Goal: Information Seeking & Learning: Learn about a topic

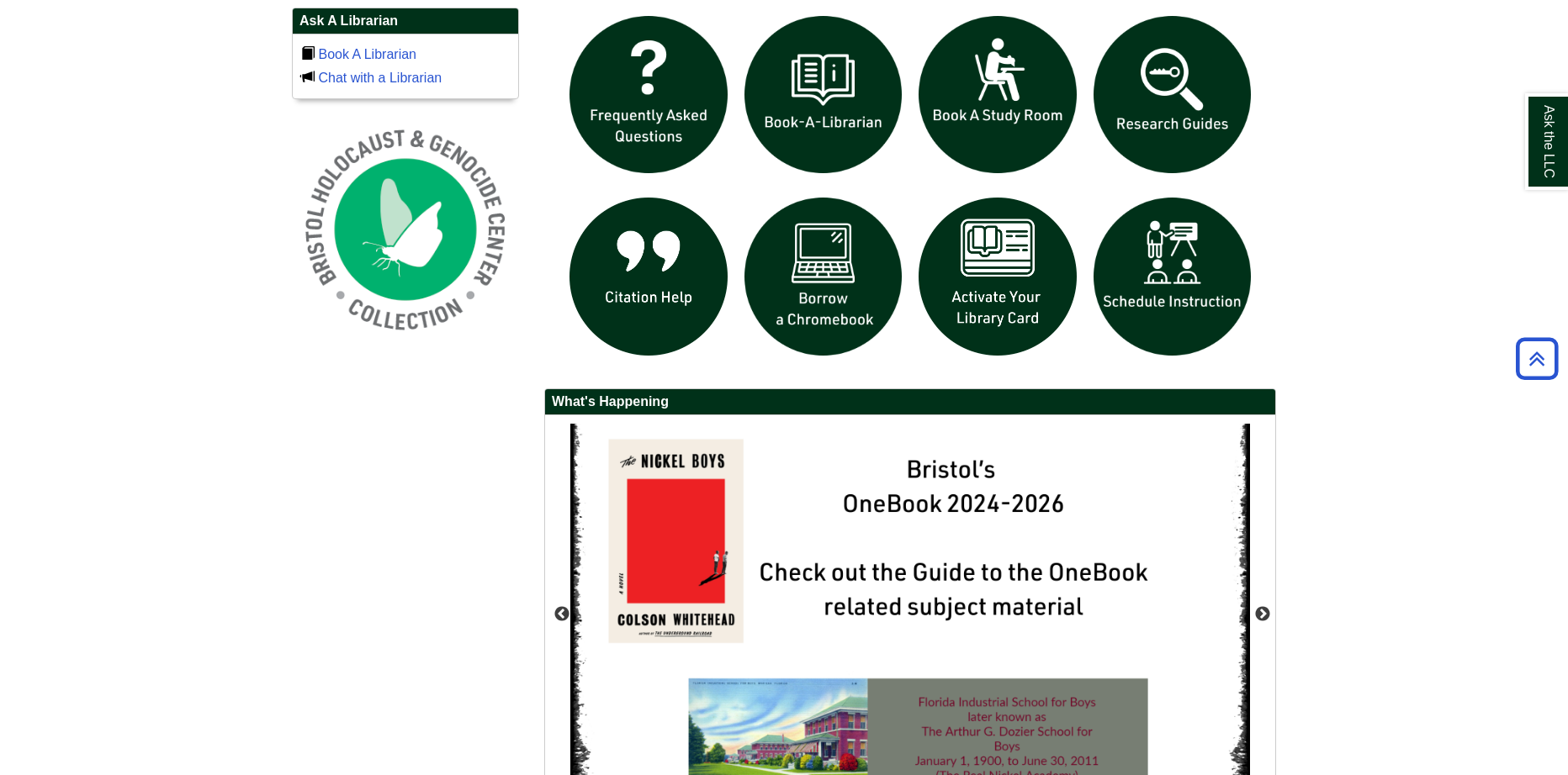
scroll to position [1177, 0]
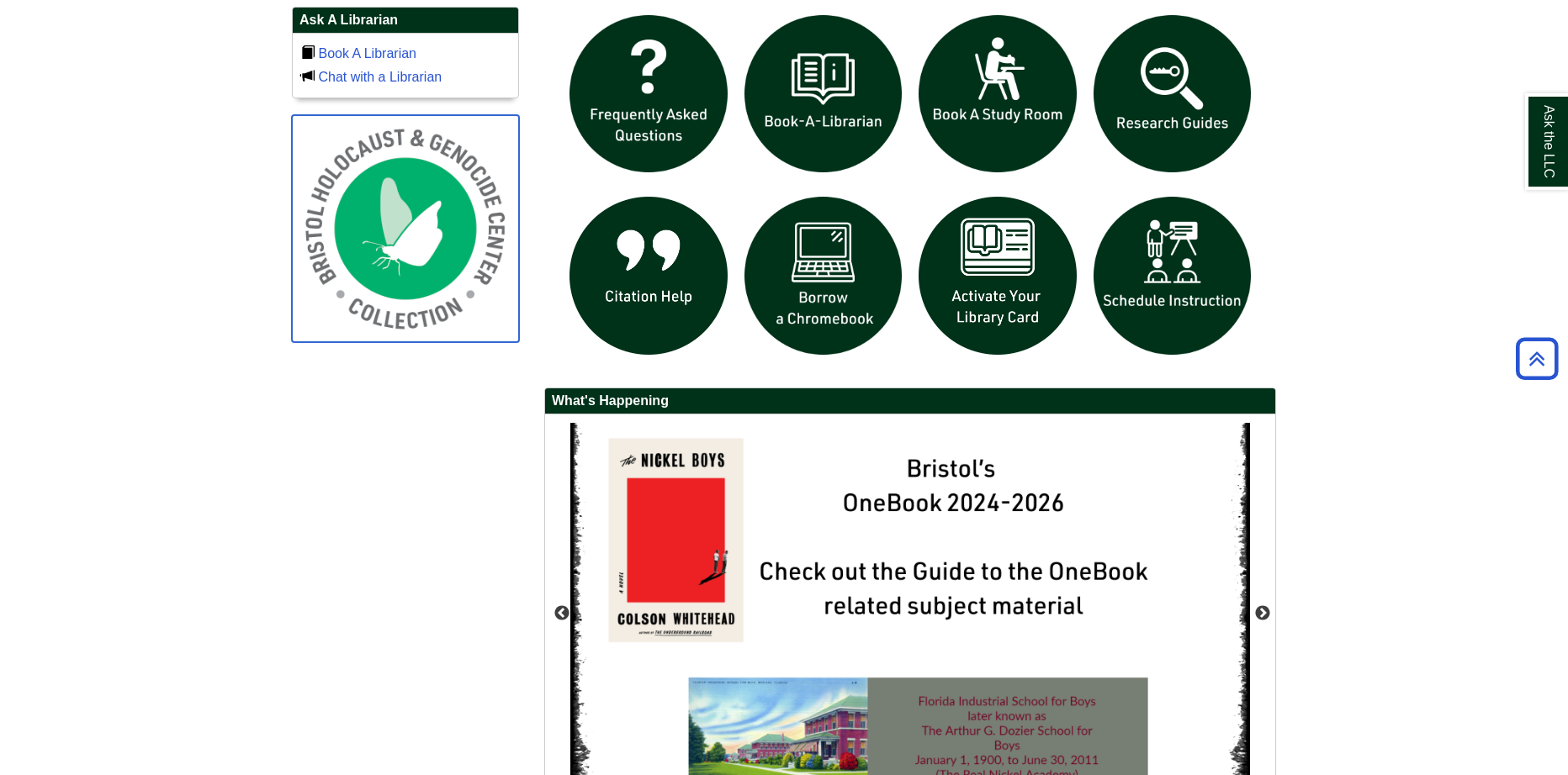
click at [377, 271] on img at bounding box center [405, 229] width 227 height 227
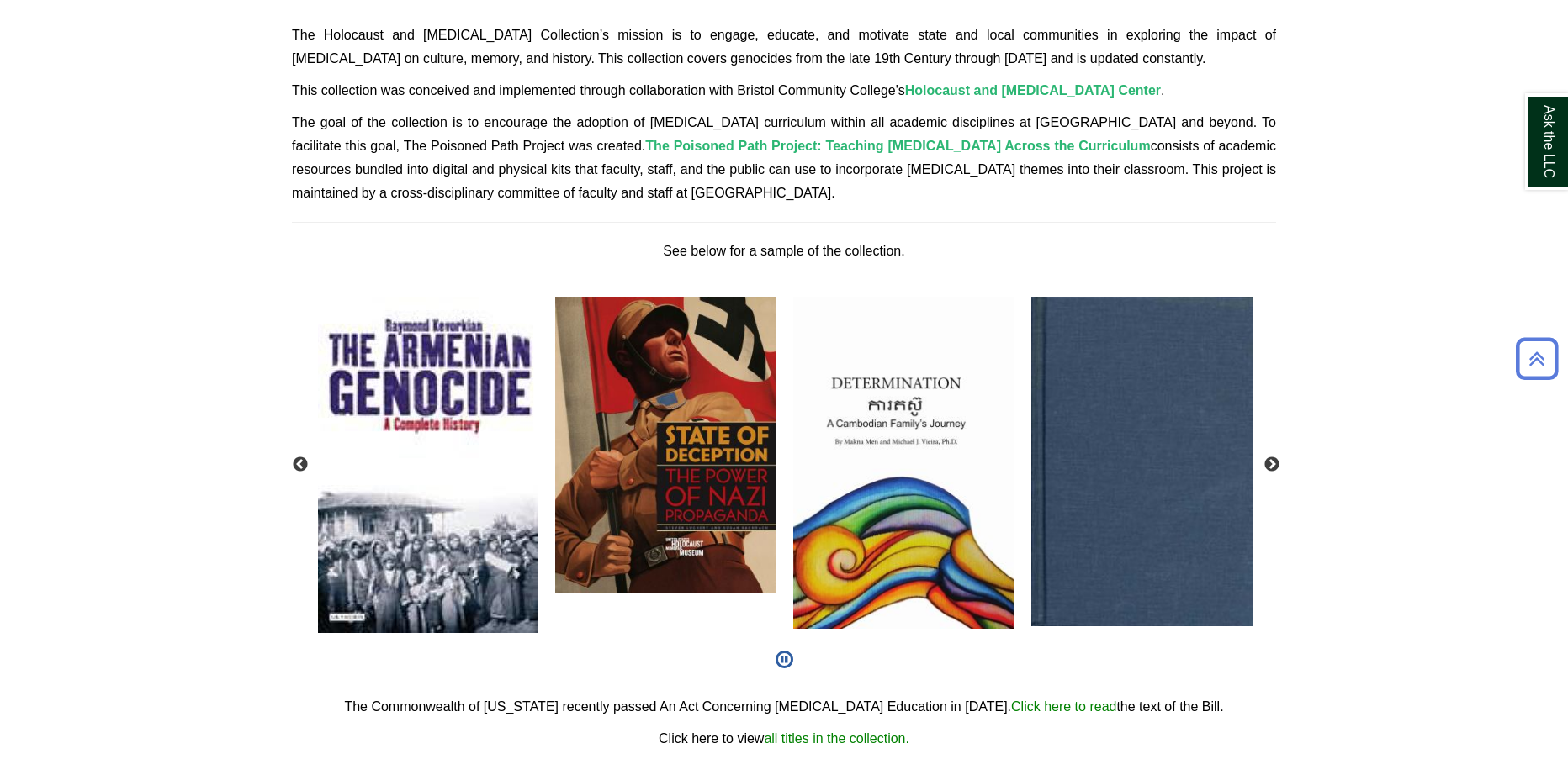
scroll to position [966, 0]
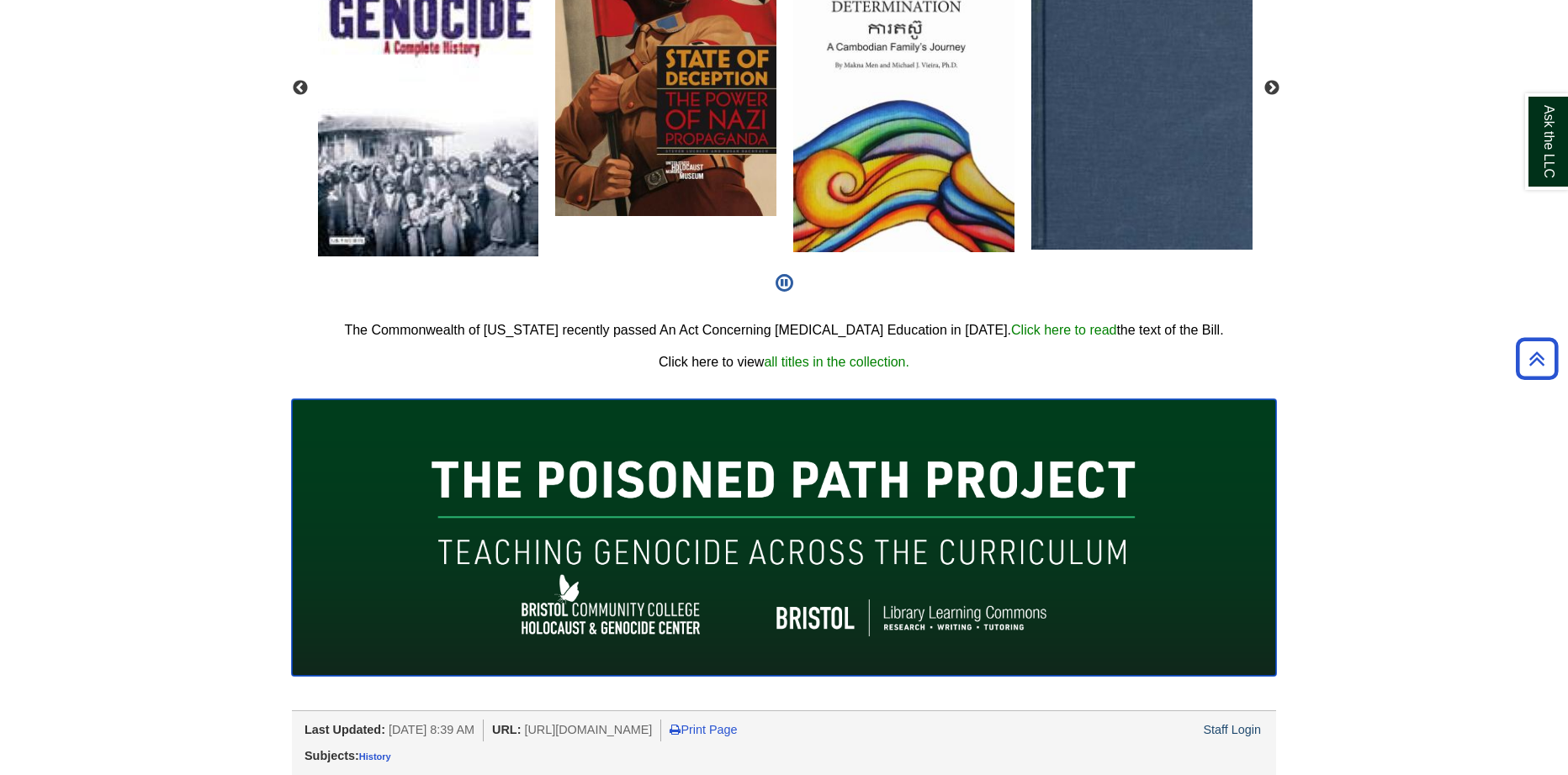
click at [793, 547] on img at bounding box center [784, 538] width 984 height 277
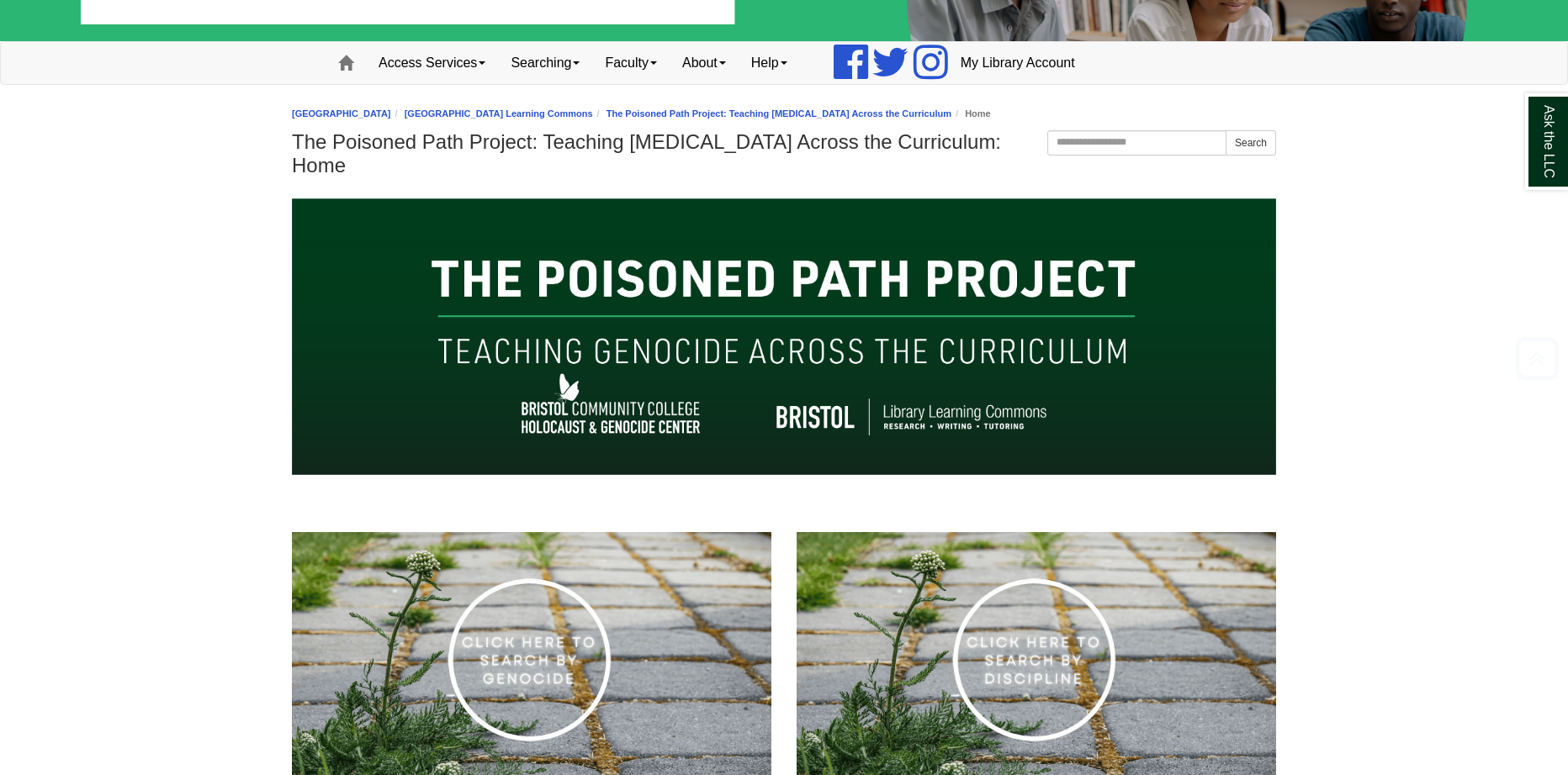
scroll to position [420, 0]
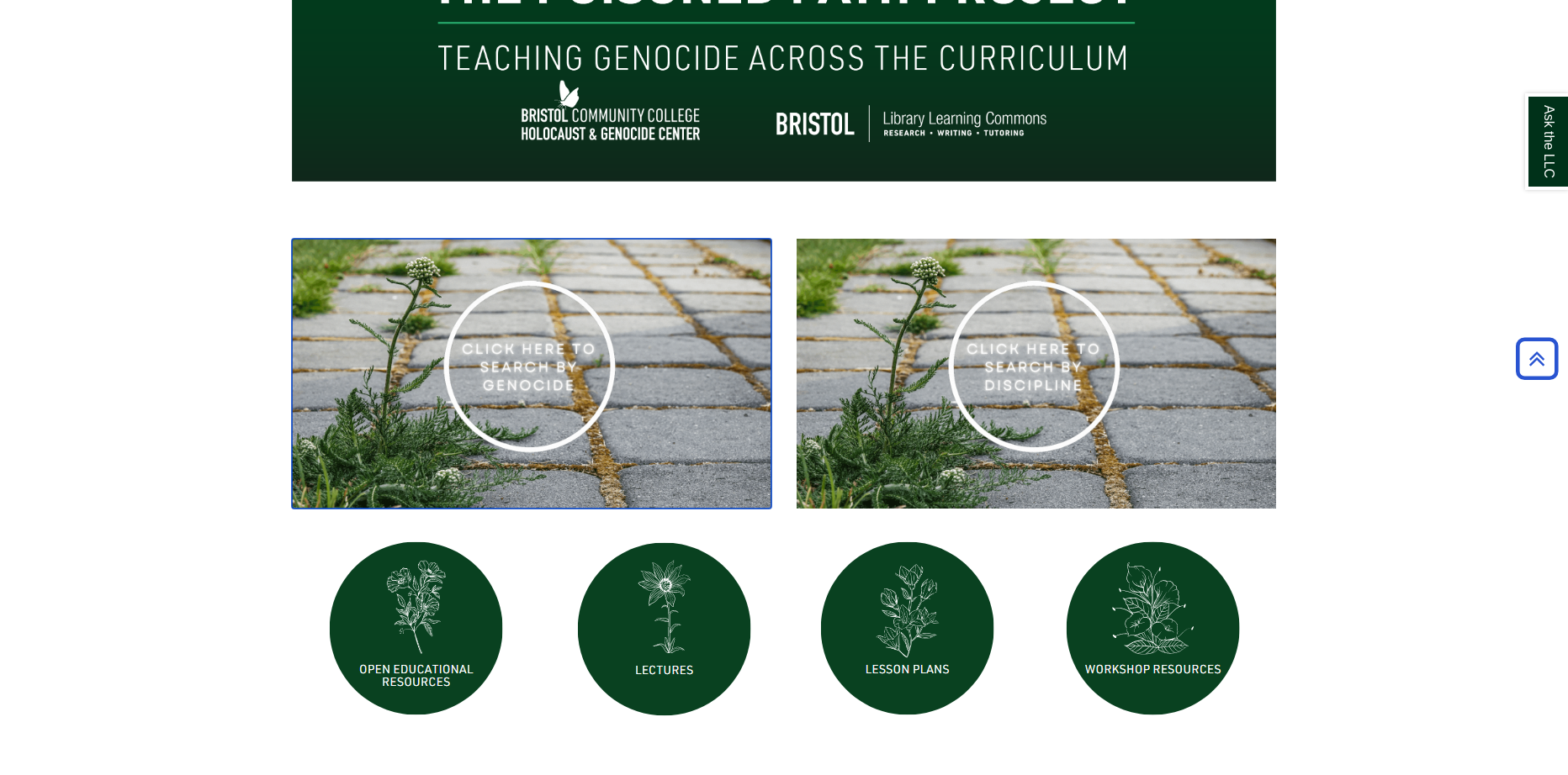
click at [533, 336] on img at bounding box center [531, 374] width 479 height 270
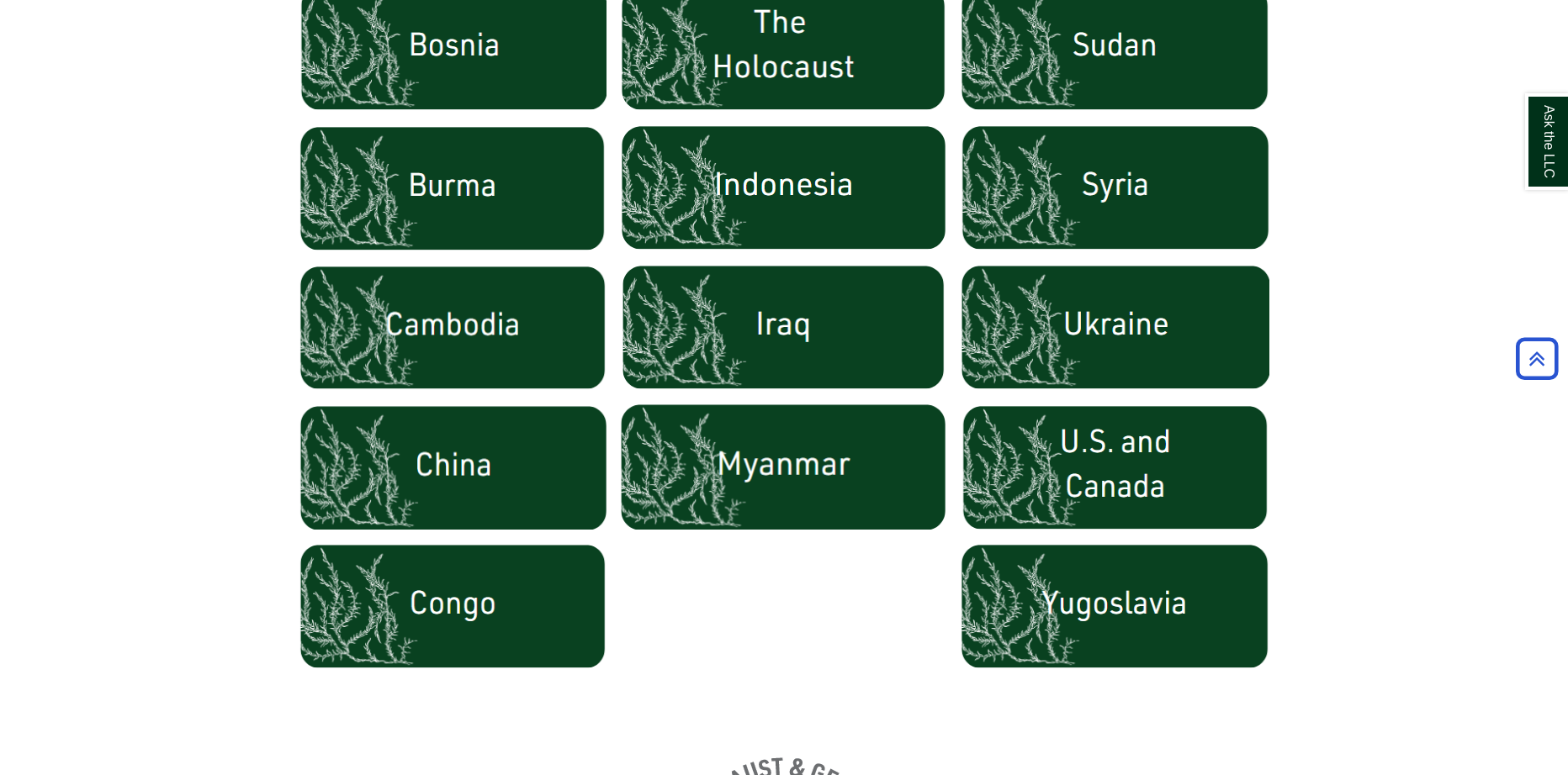
scroll to position [1009, 0]
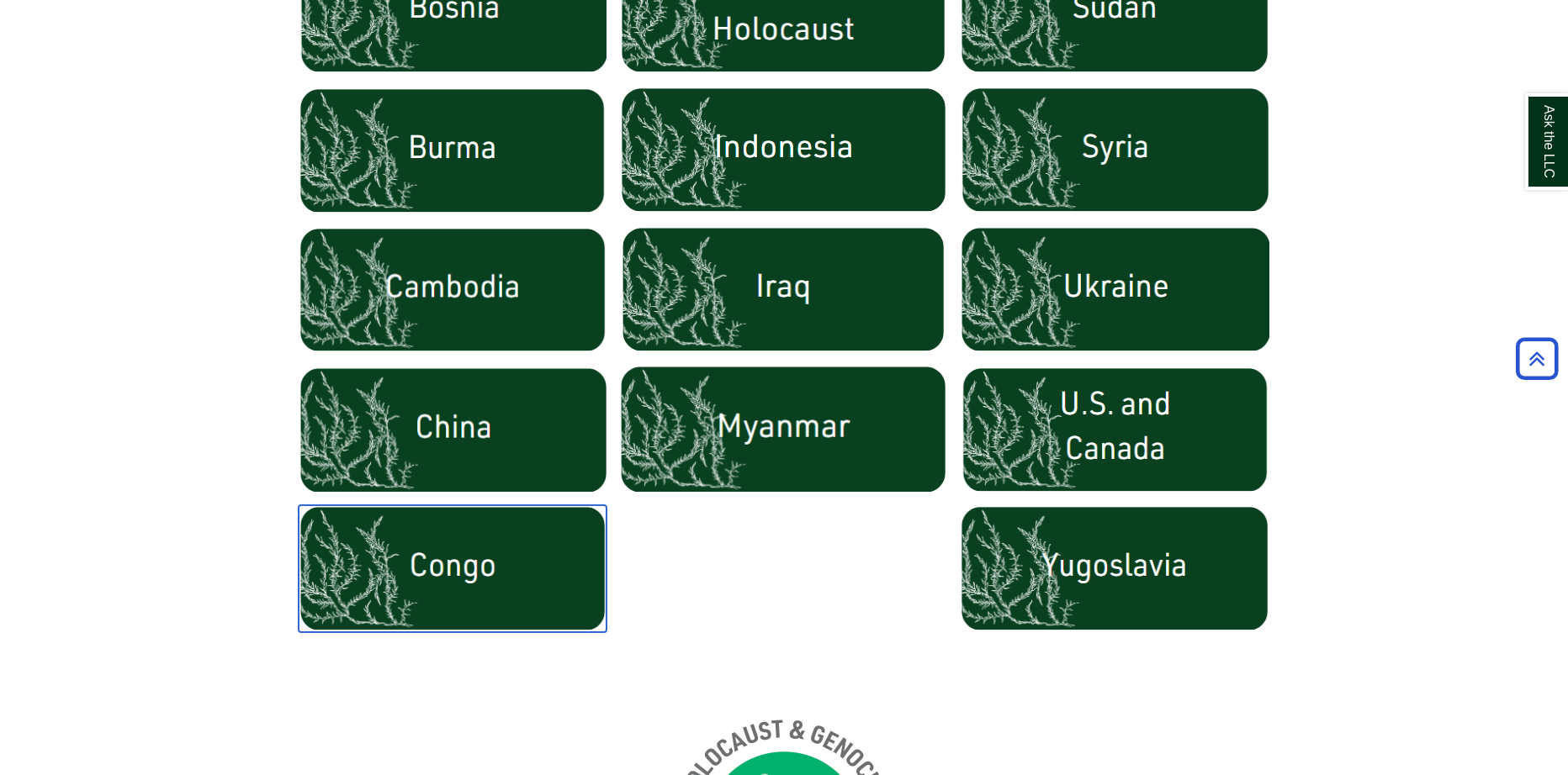
click at [481, 559] on img at bounding box center [452, 568] width 308 height 127
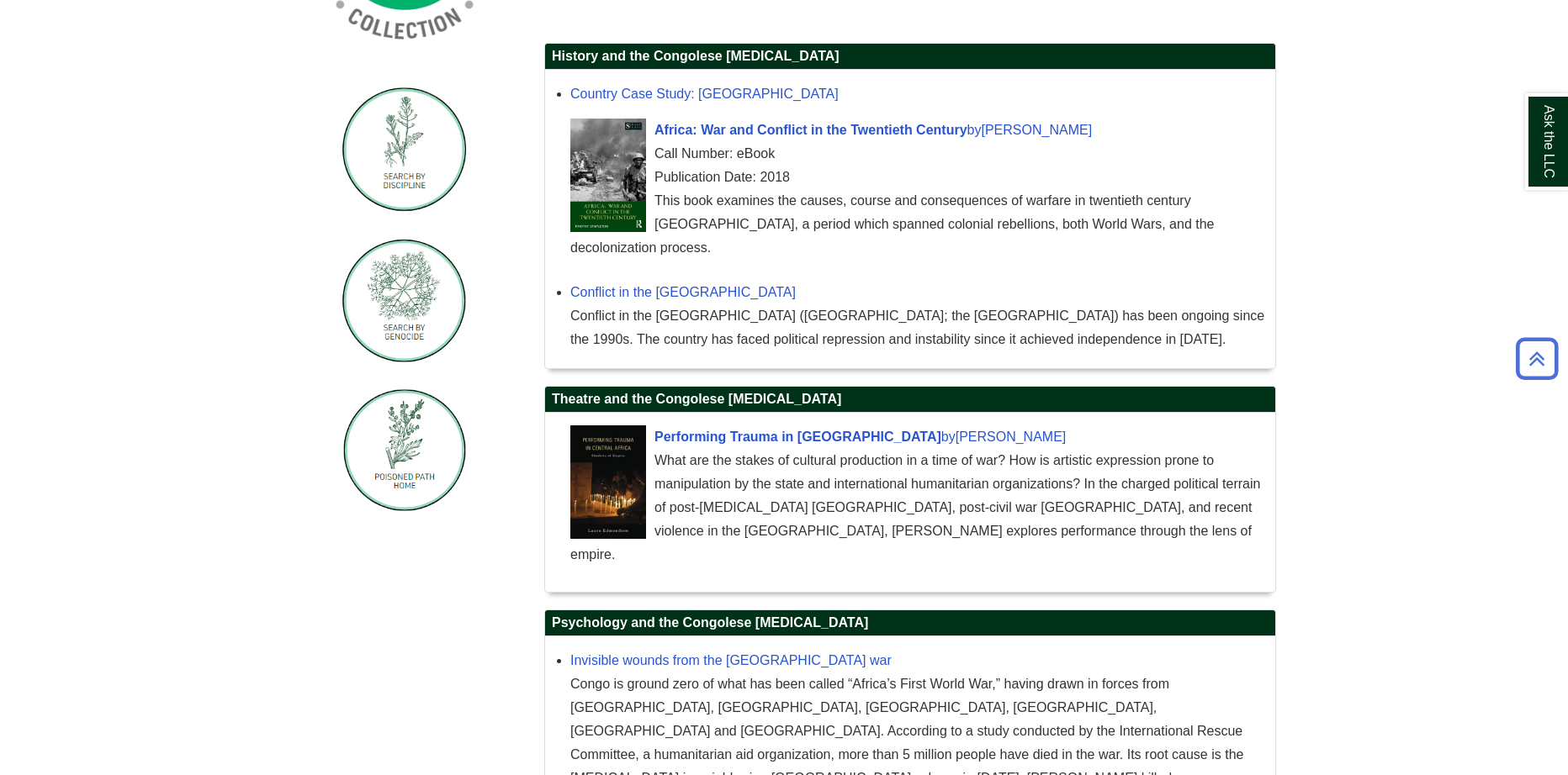
scroll to position [556, 0]
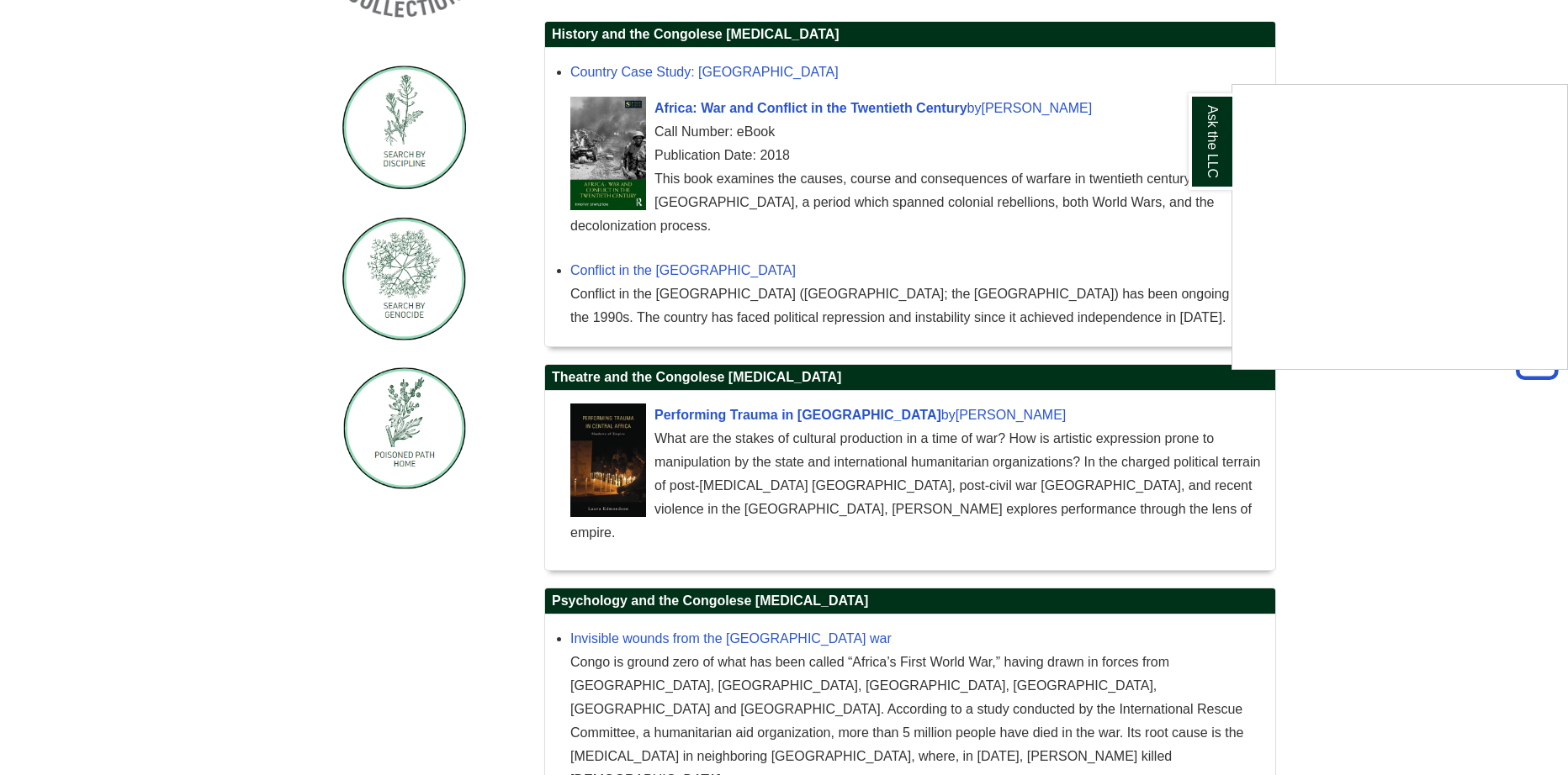
click at [779, 453] on div "Ask the LLC" at bounding box center [784, 387] width 1568 height 775
